Goal: Obtain resource: Obtain resource

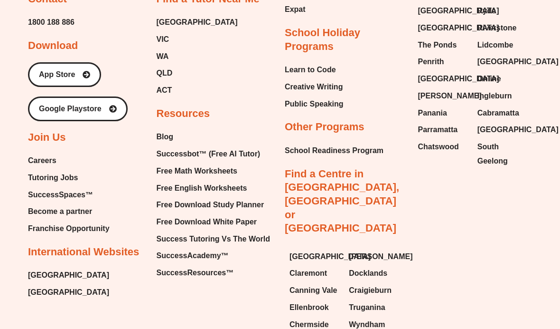
scroll to position [3972, 0]
click at [224, 181] on span "Free English Worksheets" at bounding box center [202, 188] width 91 height 14
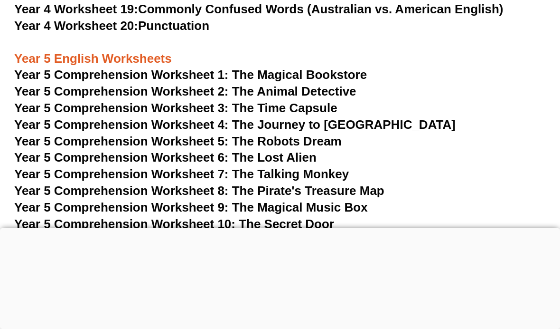
scroll to position [4405, 0]
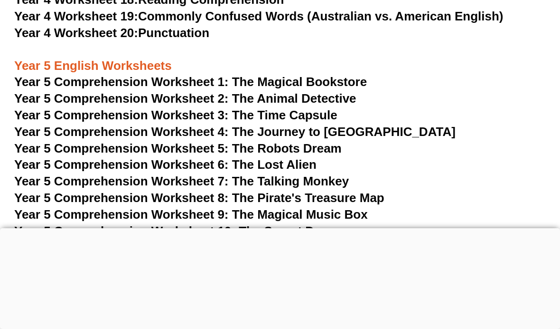
click at [280, 228] on div at bounding box center [280, 228] width 560 height 0
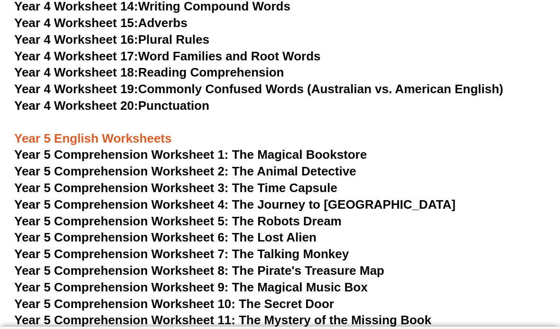
scroll to position [4337, 0]
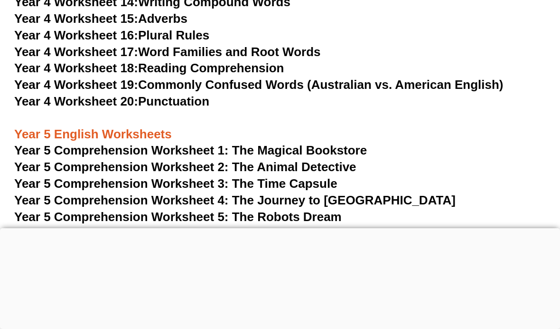
click at [220, 176] on span "Year 5 Comprehension Worksheet 3: The Time Capsule" at bounding box center [175, 183] width 323 height 14
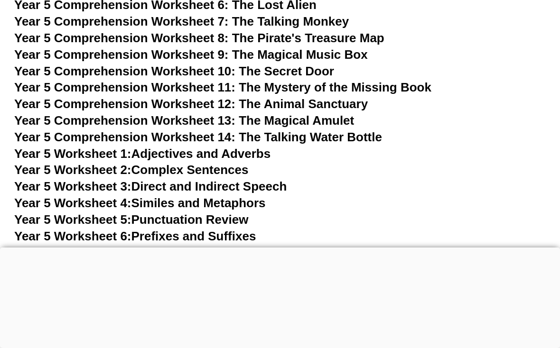
scroll to position [4566, 0]
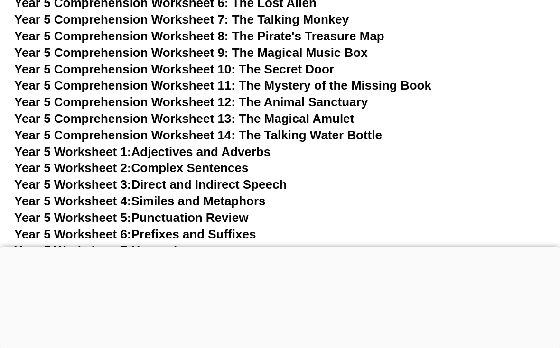
click at [277, 248] on div at bounding box center [280, 248] width 560 height 0
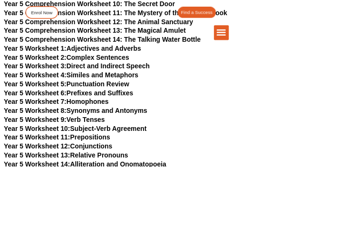
scroll to position [3984, 0]
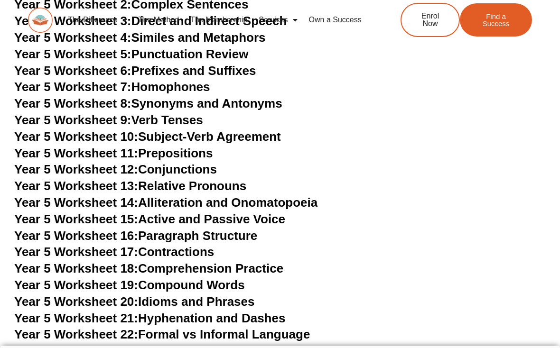
scroll to position [4731, 0]
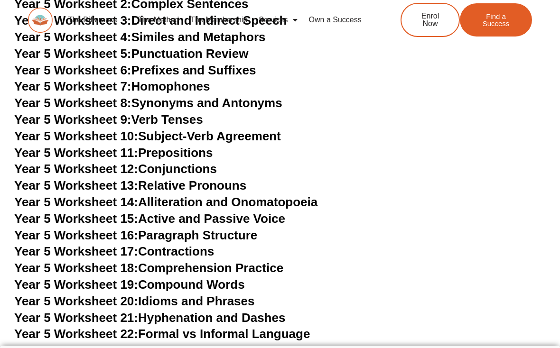
click at [201, 244] on link "Year 5 Worksheet 17: Contractions" at bounding box center [114, 251] width 200 height 14
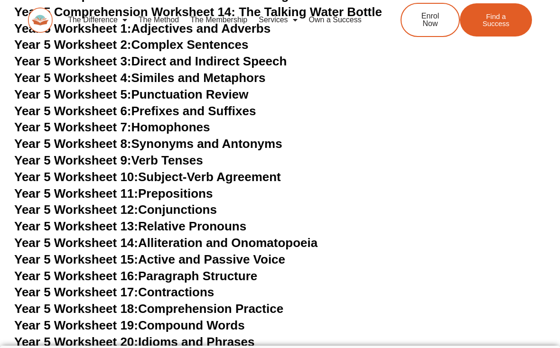
scroll to position [4682, 0]
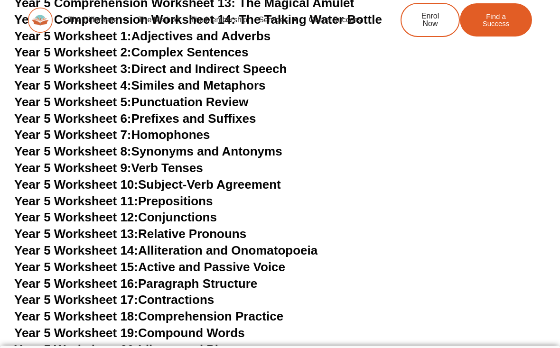
click at [263, 310] on link "Year 5 Worksheet 18: Comprehension Practice" at bounding box center [148, 317] width 269 height 14
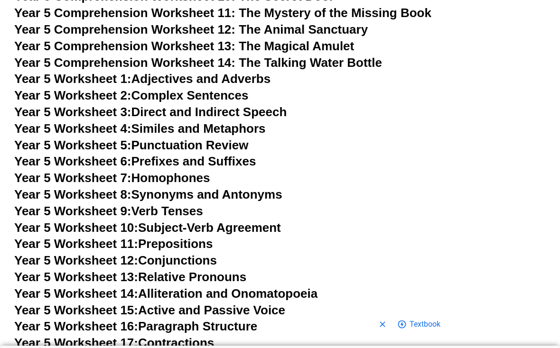
scroll to position [4596, 0]
